Goal: Check status: Check status

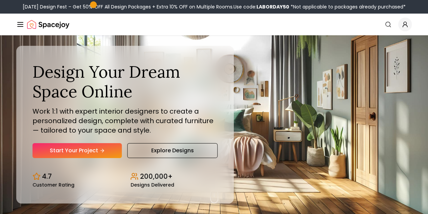
click at [0, 0] on icon "Global" at bounding box center [0, 0] width 0 height 0
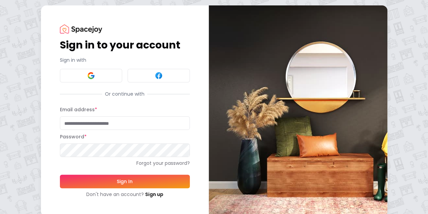
click at [60, 126] on input "Email address *" at bounding box center [125, 123] width 130 height 14
type input "**********"
click at [60, 174] on button "Sign In" at bounding box center [125, 181] width 130 height 14
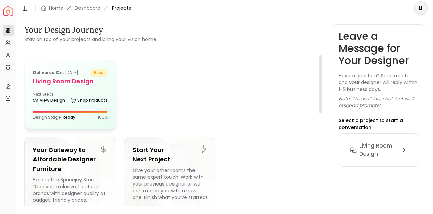
click at [63, 78] on h5 "Living Room Design" at bounding box center [70, 80] width 75 height 9
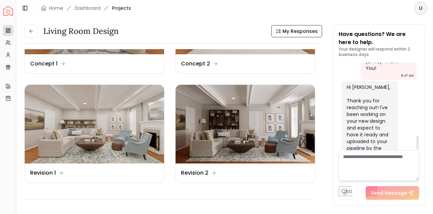
scroll to position [462, 0]
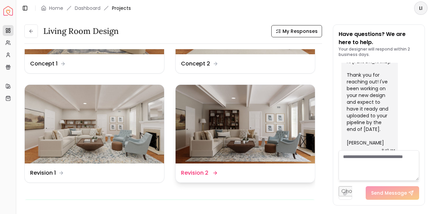
click at [291, 154] on img at bounding box center [245, 124] width 139 height 79
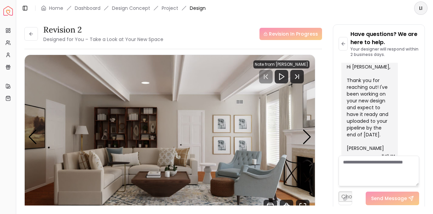
click at [309, 35] on div "Revision In Progress" at bounding box center [291, 34] width 63 height 12
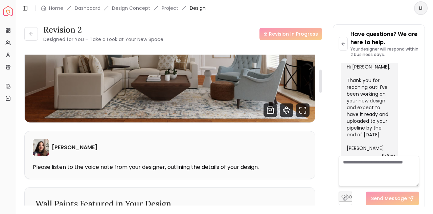
scroll to position [97, 0]
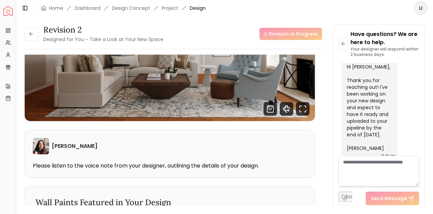
click at [194, 167] on p "Please listen to the voice note from your designer, outlining the details of yo…" at bounding box center [170, 165] width 274 height 7
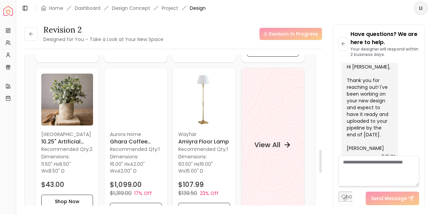
scroll to position [622, 0]
click at [282, 139] on div "View All" at bounding box center [272, 144] width 53 height 20
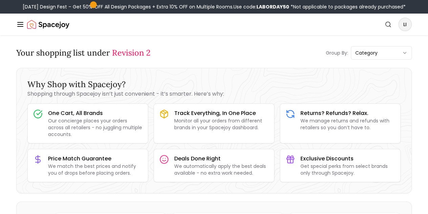
click at [0, 0] on link "AI Design" at bounding box center [0, 0] width 0 height 0
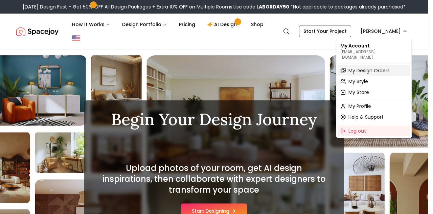
click at [384, 67] on span "My Design Orders" at bounding box center [369, 70] width 41 height 7
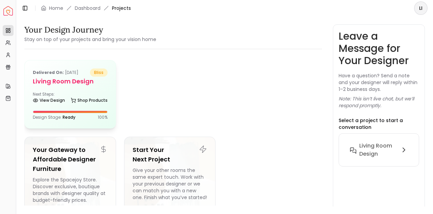
click at [100, 71] on span "bliss" at bounding box center [99, 72] width 18 height 8
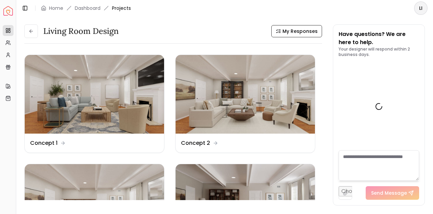
scroll to position [462, 0]
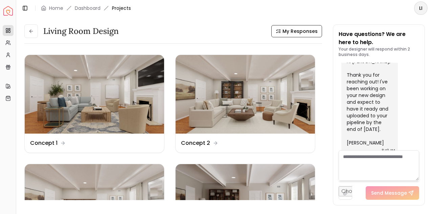
click at [422, 7] on html "Spacejoy Dashboard Overview Projects My Referrals My Profile Gift Card Balance …" at bounding box center [216, 107] width 433 height 214
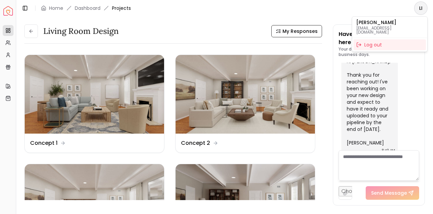
click at [419, 85] on html "Spacejoy Dashboard Overview Projects My Referrals My Profile Gift Card Balance …" at bounding box center [216, 107] width 433 height 214
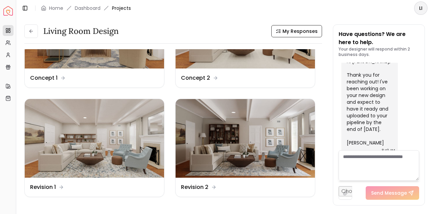
scroll to position [65, 0]
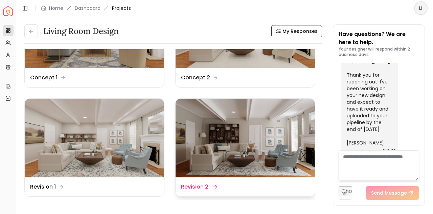
click at [229, 161] on img at bounding box center [245, 137] width 139 height 79
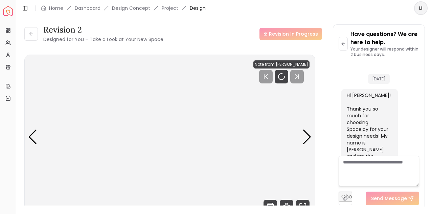
scroll to position [456, 0]
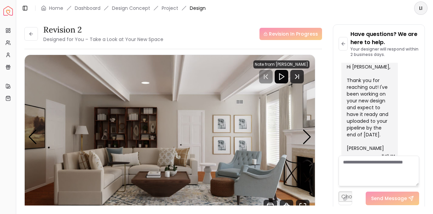
click at [282, 75] on icon "Play" at bounding box center [281, 76] width 8 height 8
click at [285, 80] on icon "Play" at bounding box center [281, 76] width 8 height 8
click at [278, 80] on icon "Play" at bounding box center [281, 76] width 8 height 8
click at [280, 77] on polygon "Play" at bounding box center [282, 76] width 5 height 6
click at [299, 76] on icon "Next Track" at bounding box center [299, 76] width 0 height 4
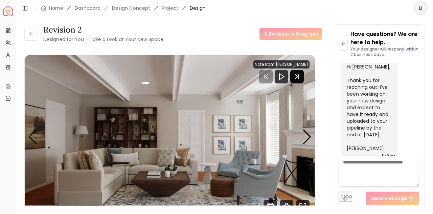
click at [282, 81] on div at bounding box center [282, 77] width 14 height 14
click at [264, 75] on div at bounding box center [281, 77] width 56 height 14
click at [281, 81] on div at bounding box center [282, 77] width 14 height 14
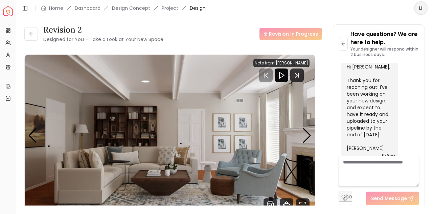
scroll to position [0, 0]
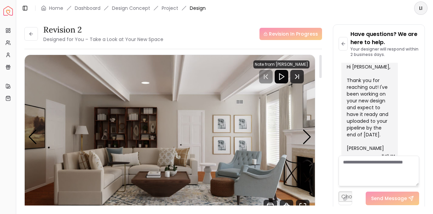
click at [282, 79] on icon "Play" at bounding box center [281, 76] width 8 height 8
click at [280, 76] on polygon "Play" at bounding box center [282, 76] width 5 height 6
click at [296, 75] on icon "Next Track" at bounding box center [296, 76] width 2 height 4
click at [284, 75] on icon "Play" at bounding box center [281, 76] width 8 height 8
click at [308, 35] on div "Revision In Progress" at bounding box center [291, 34] width 63 height 12
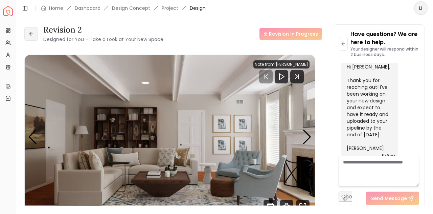
click at [30, 36] on icon at bounding box center [30, 33] width 5 height 5
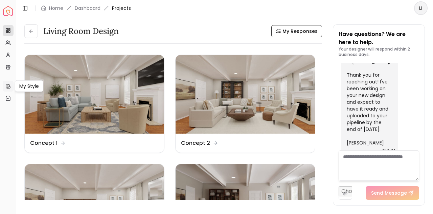
click at [9, 86] on icon at bounding box center [7, 85] width 5 height 5
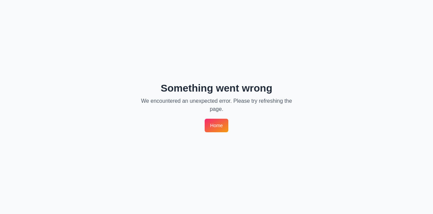
click at [225, 127] on link "Home" at bounding box center [216, 125] width 23 height 14
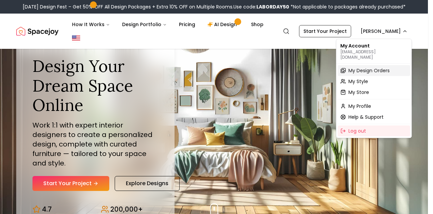
click at [378, 67] on span "My Design Orders" at bounding box center [369, 70] width 41 height 7
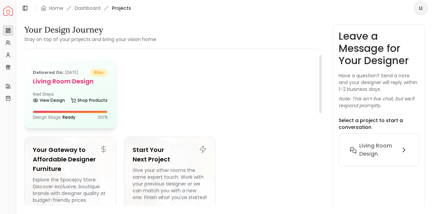
click at [64, 114] on span "Ready" at bounding box center [69, 117] width 13 height 6
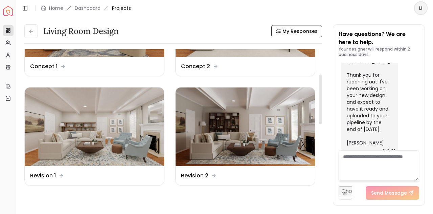
scroll to position [75, 0]
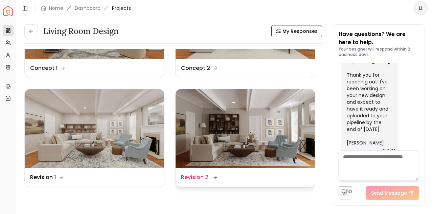
click at [297, 129] on img at bounding box center [245, 128] width 139 height 79
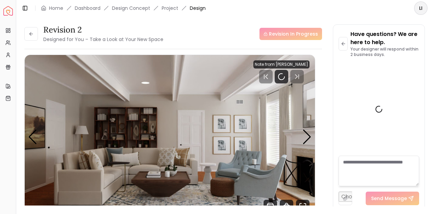
scroll to position [456, 0]
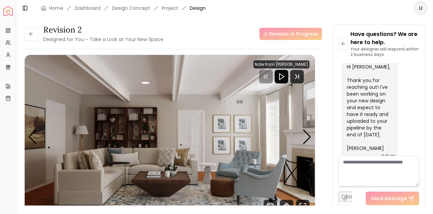
click at [282, 74] on icon "Play" at bounding box center [281, 76] width 8 height 8
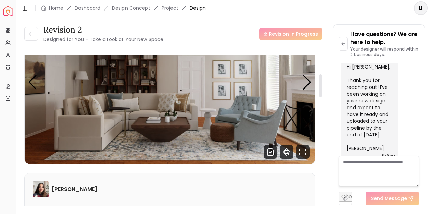
scroll to position [0, 0]
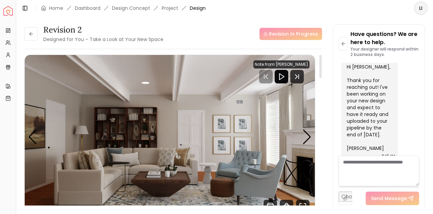
click at [298, 152] on img "1 / 5" at bounding box center [170, 136] width 291 height 163
click at [309, 139] on div "Next slide" at bounding box center [307, 136] width 9 height 15
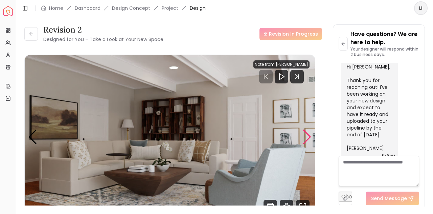
click at [306, 137] on div "Next slide" at bounding box center [307, 136] width 9 height 15
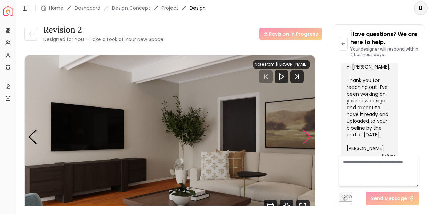
click at [307, 138] on div "Next slide" at bounding box center [307, 136] width 9 height 15
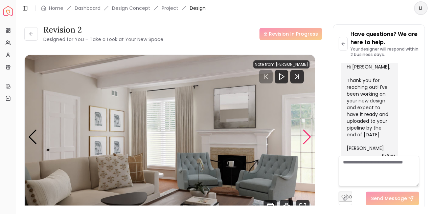
click at [307, 135] on div "Next slide" at bounding box center [307, 136] width 9 height 15
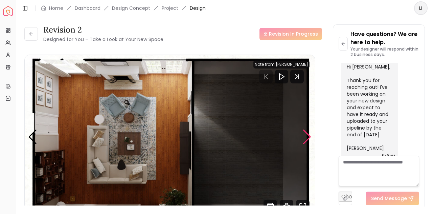
click at [306, 136] on div "Next slide" at bounding box center [307, 136] width 9 height 15
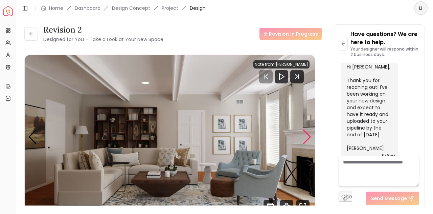
click at [309, 137] on div "Next slide" at bounding box center [307, 136] width 9 height 15
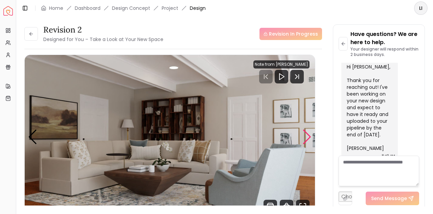
click at [308, 138] on div "Next slide" at bounding box center [307, 136] width 9 height 15
